Goal: Task Accomplishment & Management: Use online tool/utility

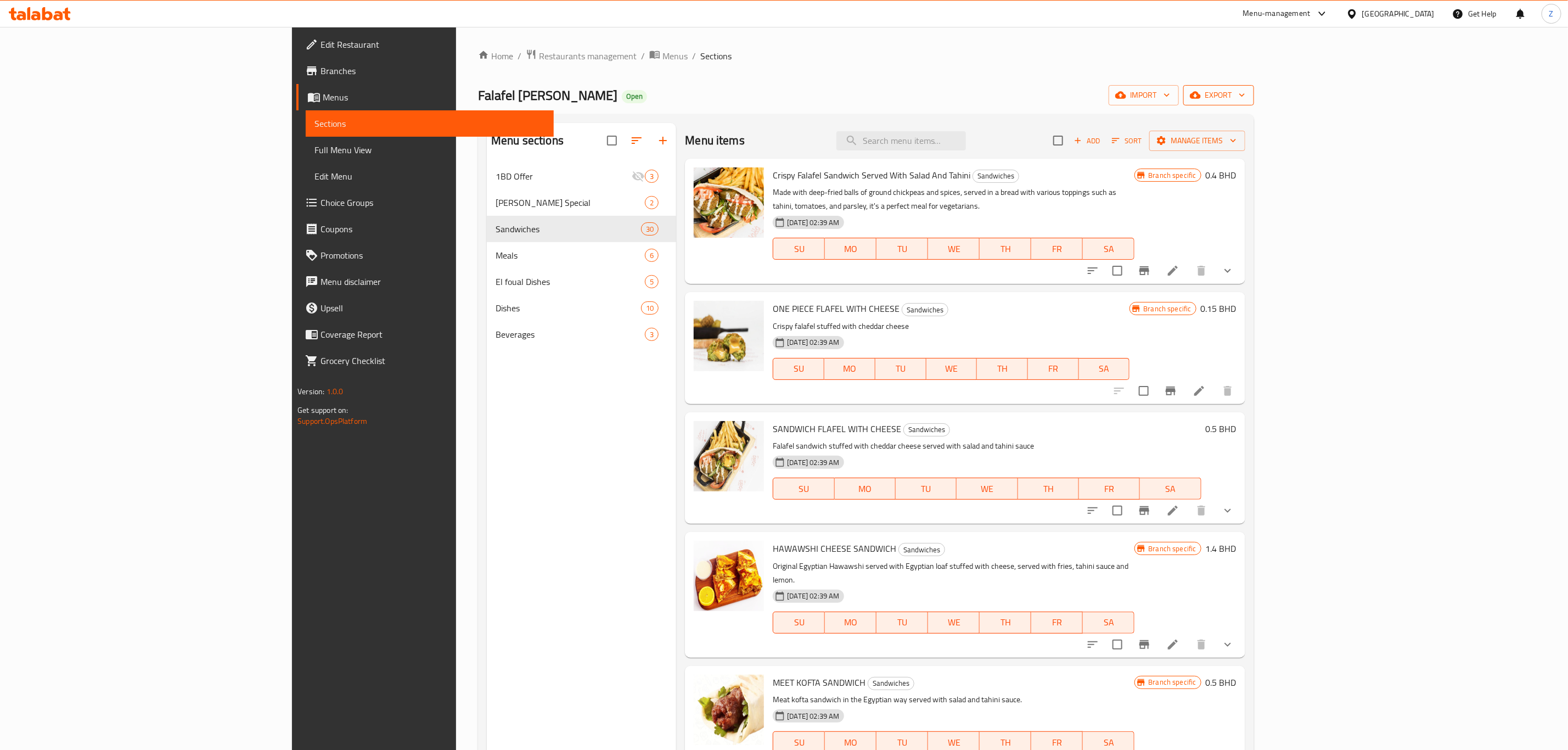
click at [1245, 102] on span "export" at bounding box center [1219, 96] width 53 height 14
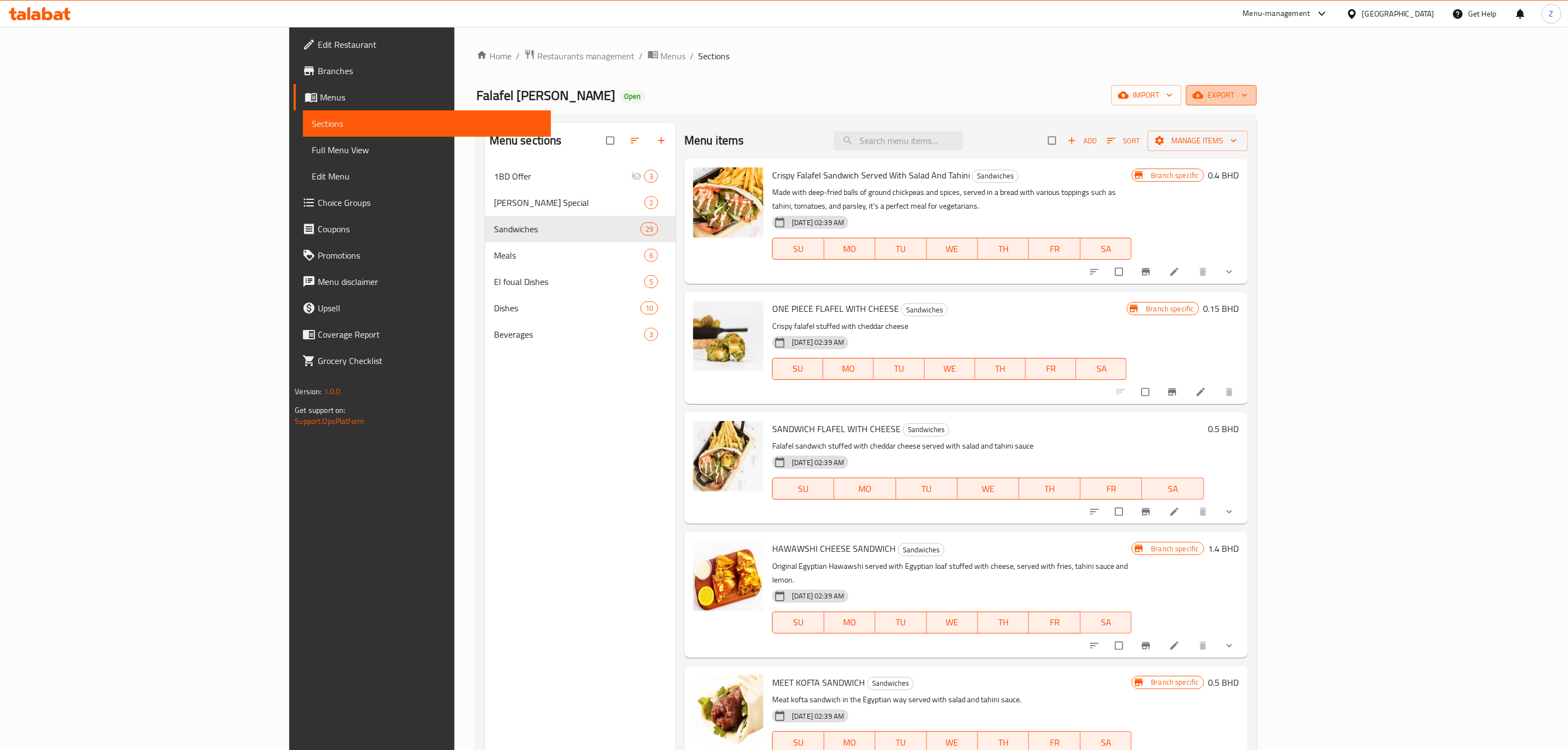
click at [1250, 96] on icon "button" at bounding box center [1245, 94] width 11 height 11
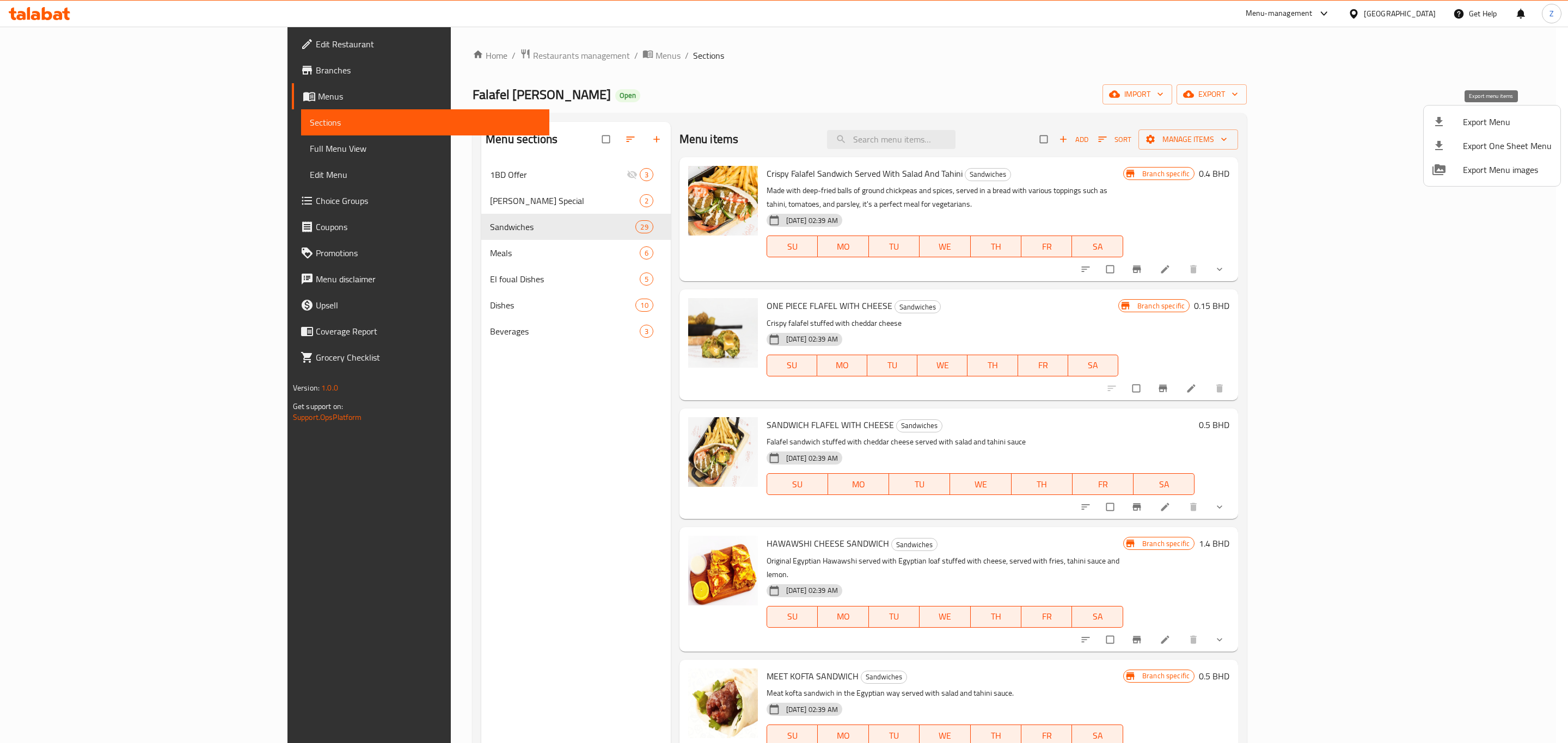
click at [1504, 123] on span "Export Menu" at bounding box center [1507, 122] width 89 height 13
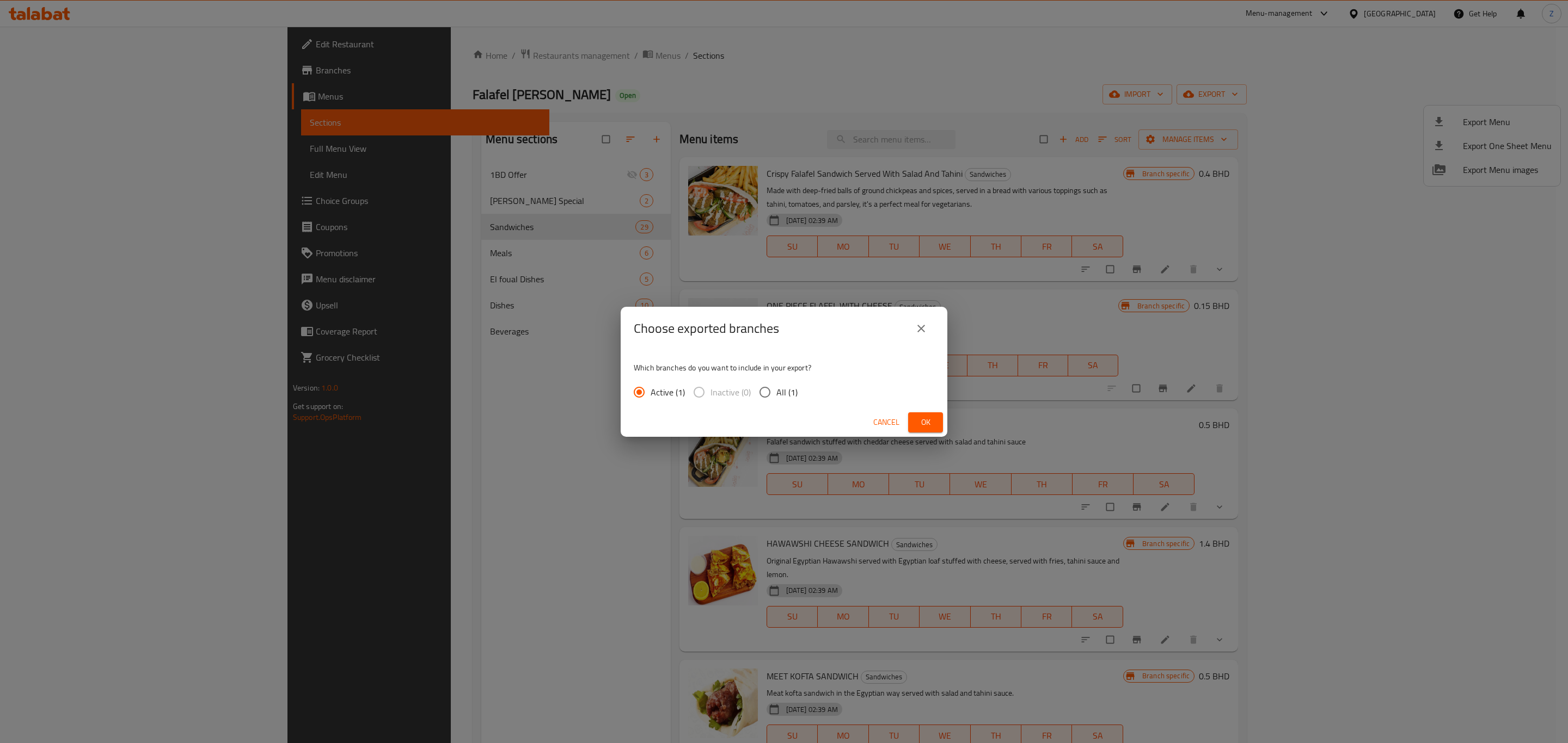
click at [777, 397] on span "All (1)" at bounding box center [787, 392] width 21 height 13
click at [777, 397] on input "All (1)" at bounding box center [765, 392] width 23 height 23
radio input "true"
click at [922, 428] on span "Ok" at bounding box center [926, 423] width 17 height 14
